Goal: Find specific page/section: Find specific page/section

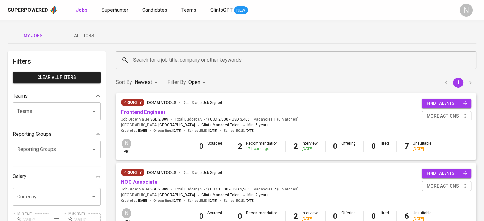
drag, startPoint x: 0, startPoint y: 0, endPoint x: 126, endPoint y: 12, distance: 126.9
click at [126, 12] on span "Superhunter" at bounding box center [114, 10] width 27 height 6
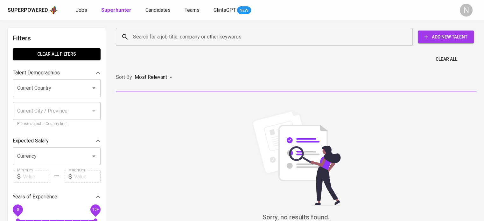
click at [147, 38] on input "Search for a job title, company or other keywords" at bounding box center [265, 37] width 269 height 12
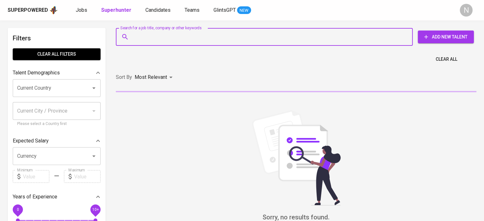
type input "j"
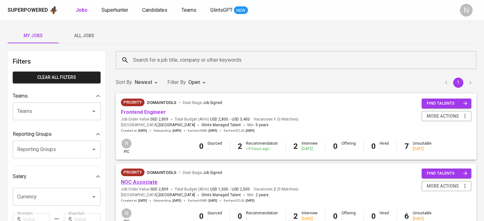
click at [152, 183] on link "NOC Associate" at bounding box center [139, 182] width 37 height 6
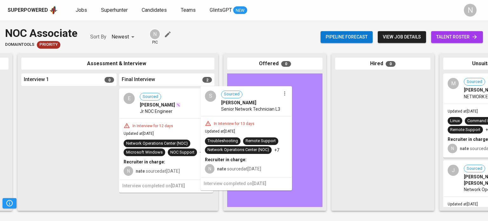
drag, startPoint x: 181, startPoint y: 133, endPoint x: 264, endPoint y: 119, distance: 84.5
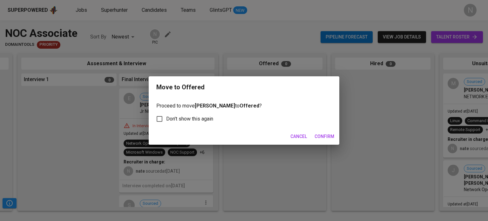
click at [328, 134] on span "Confirm" at bounding box center [325, 137] width 20 height 8
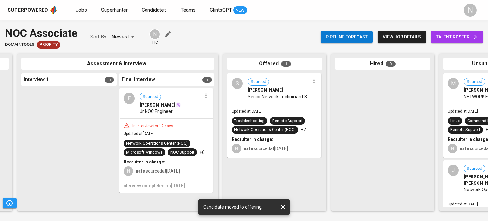
click at [266, 103] on div "S Sourced [PERSON_NAME] Senior Network Technician L3 Updated at [DATE] Troubles…" at bounding box center [274, 115] width 94 height 84
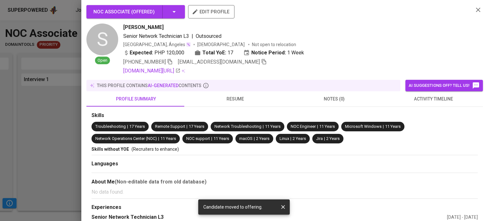
drag, startPoint x: 164, startPoint y: 29, endPoint x: 124, endPoint y: 30, distance: 39.8
click at [124, 30] on div "[PERSON_NAME]" at bounding box center [295, 28] width 345 height 8
copy span "[PERSON_NAME]"
